Goal: Check status: Check status

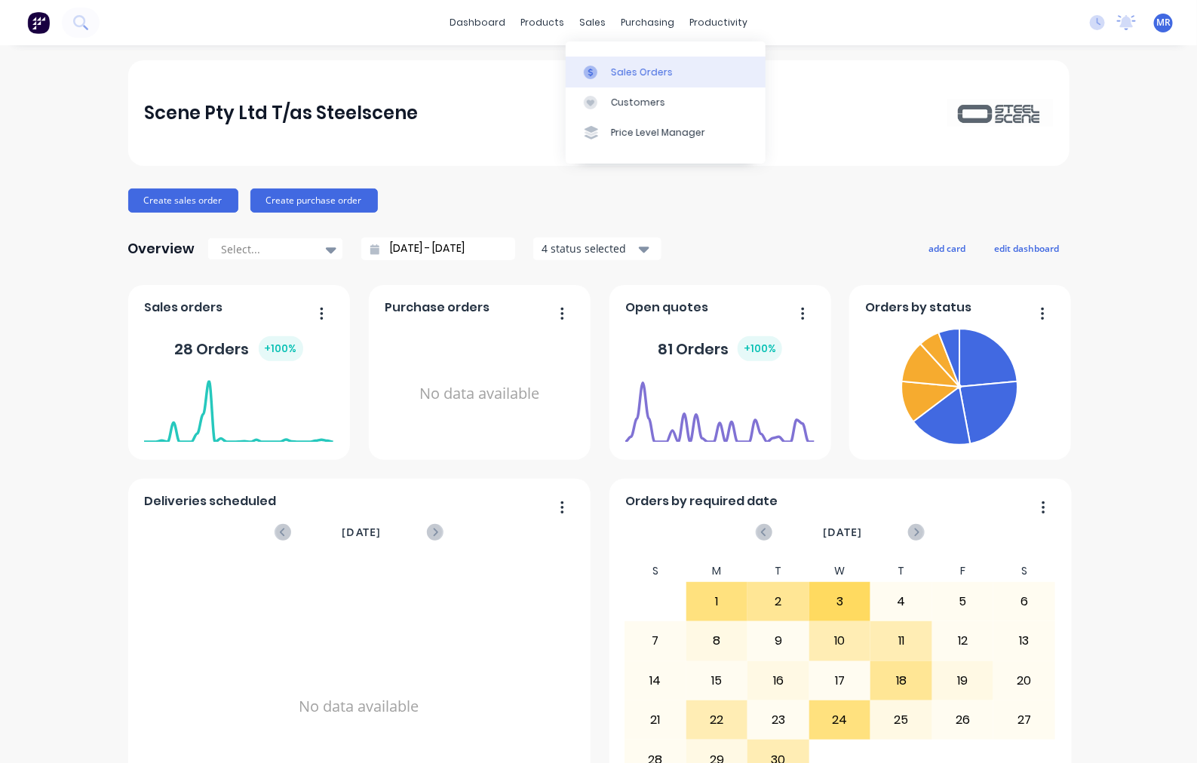
click at [640, 77] on div "Sales Orders" at bounding box center [642, 73] width 62 height 14
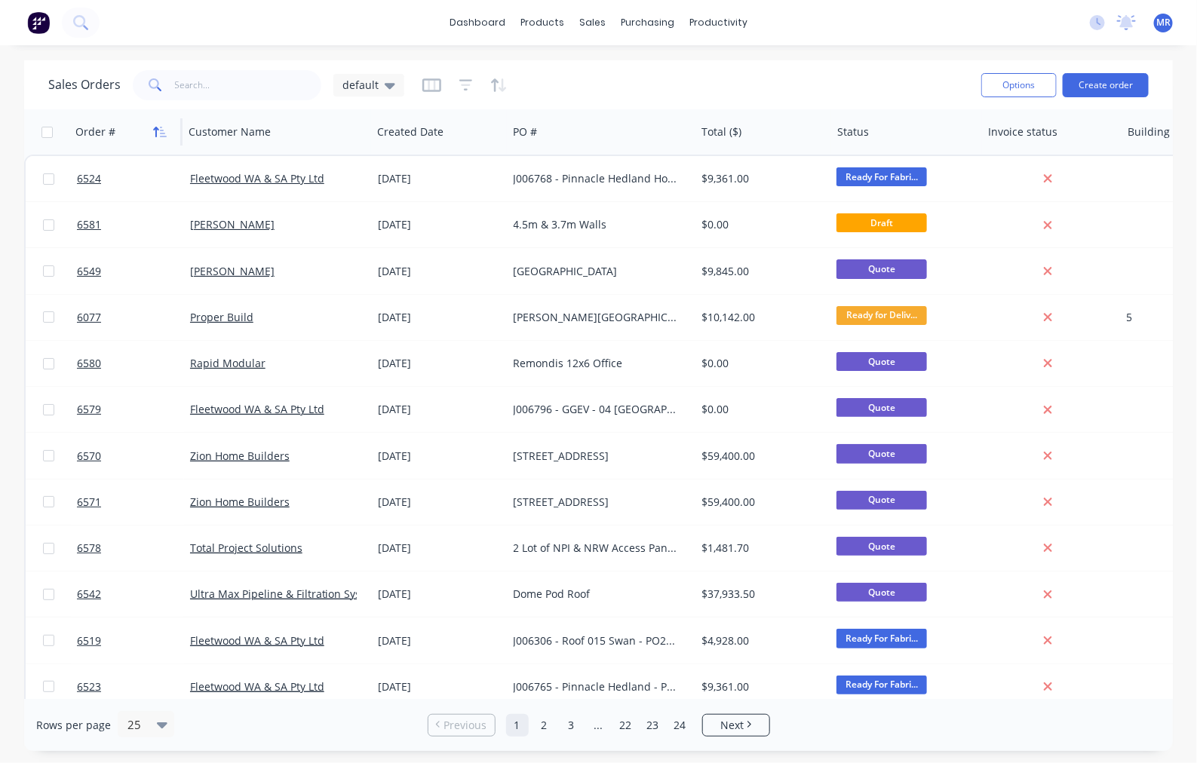
click at [157, 130] on icon "button" at bounding box center [160, 132] width 14 height 12
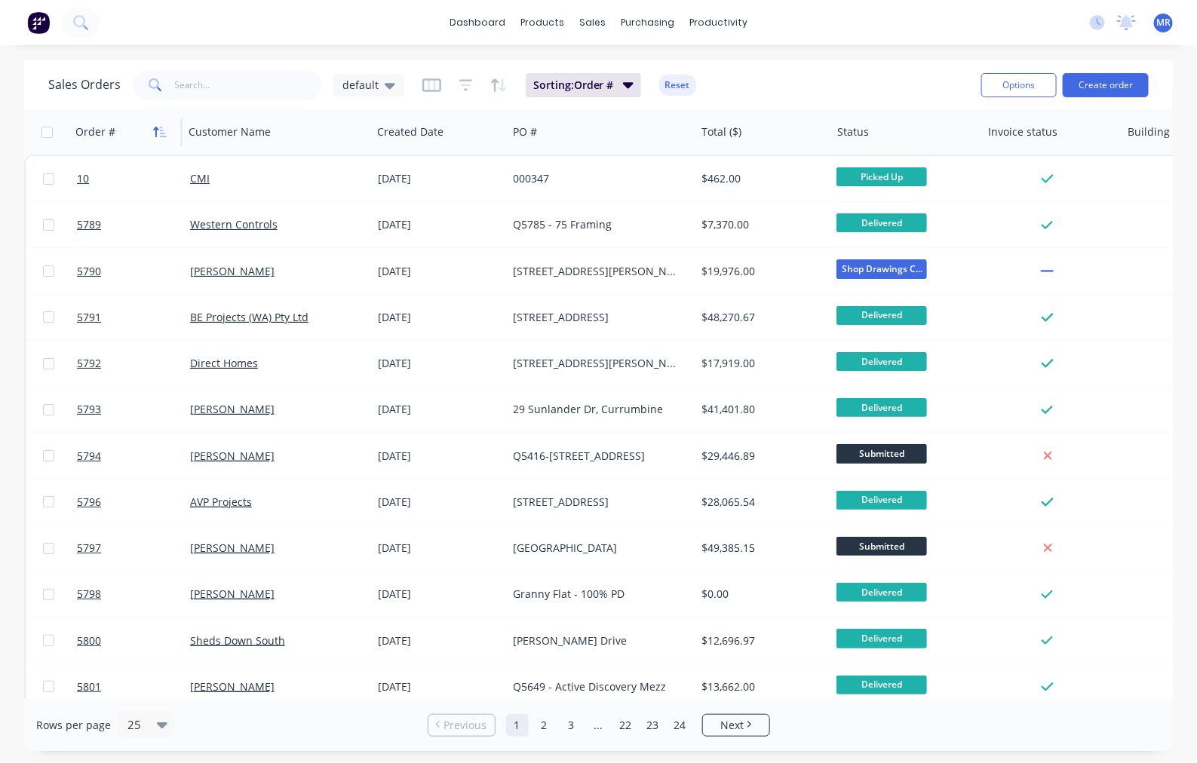
click at [159, 130] on icon "button" at bounding box center [160, 132] width 14 height 12
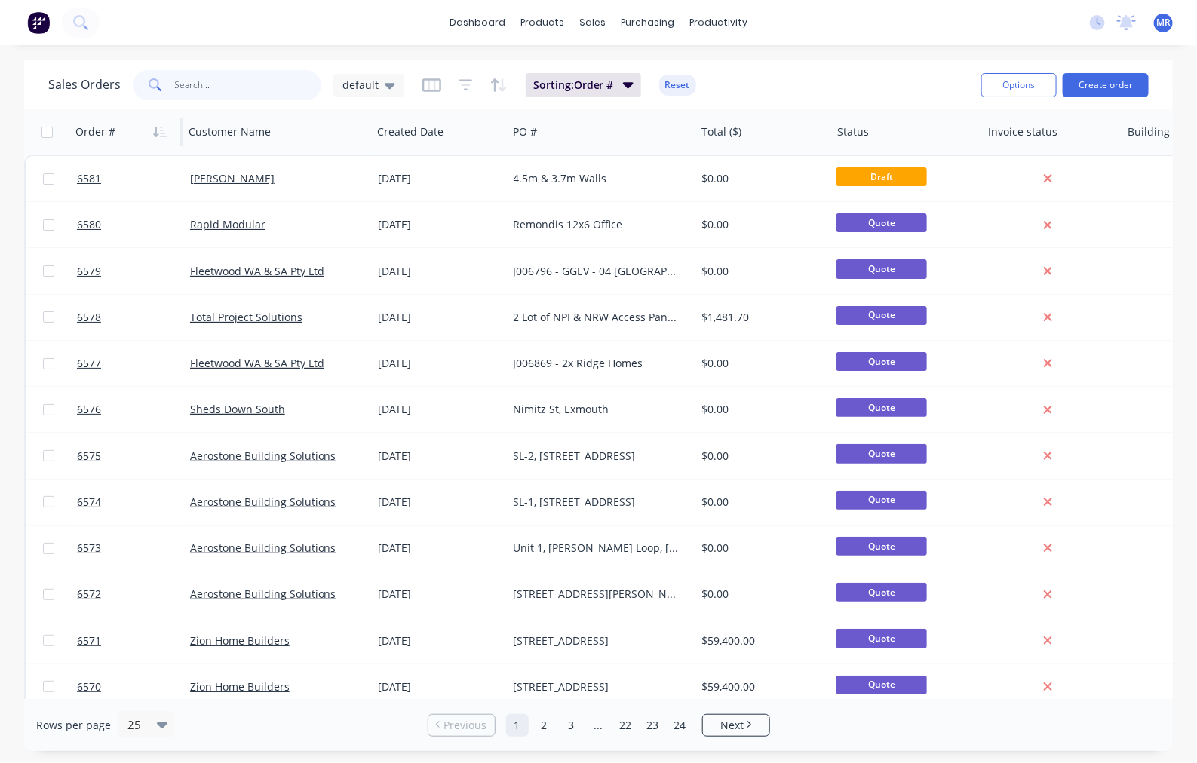
click at [196, 83] on input "text" at bounding box center [248, 85] width 147 height 30
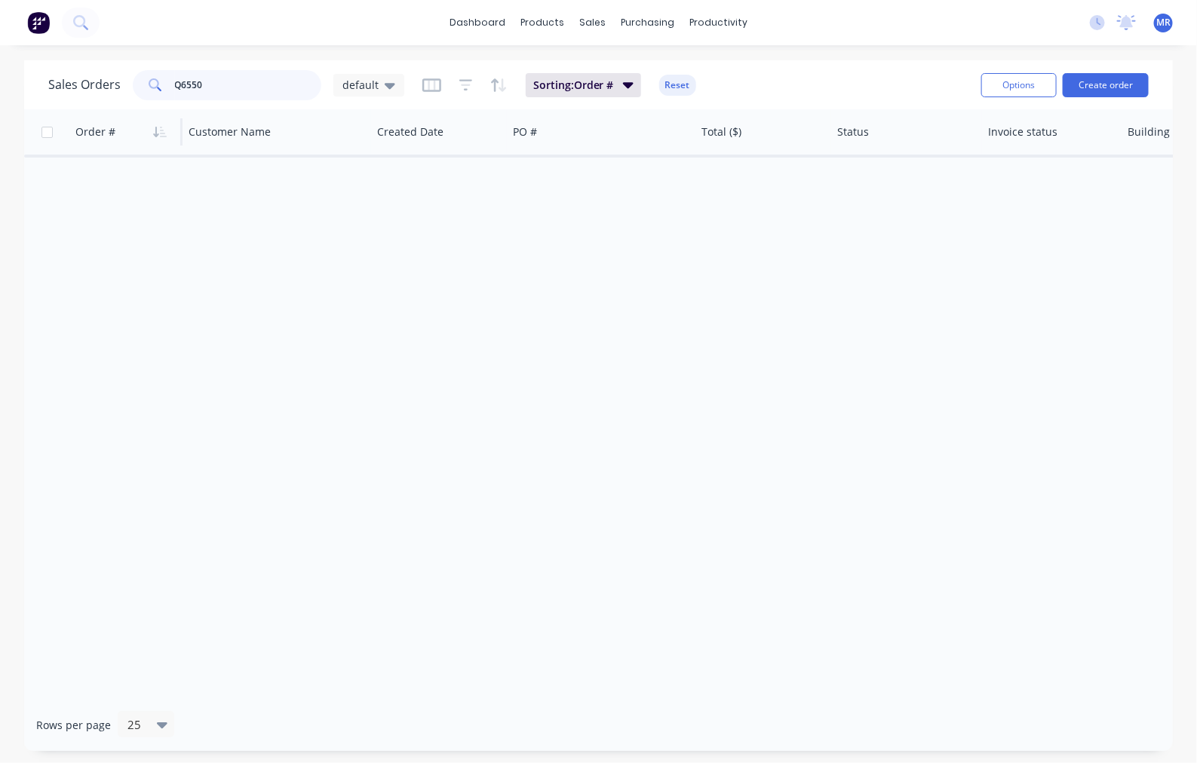
drag, startPoint x: 221, startPoint y: 84, endPoint x: 183, endPoint y: 87, distance: 38.5
click at [183, 87] on input "Q6550" at bounding box center [248, 85] width 147 height 30
click at [223, 77] on input "Q6550" at bounding box center [248, 85] width 147 height 30
click at [225, 84] on input "Q6550" at bounding box center [248, 85] width 147 height 30
type input "Q"
